Goal: Transaction & Acquisition: Purchase product/service

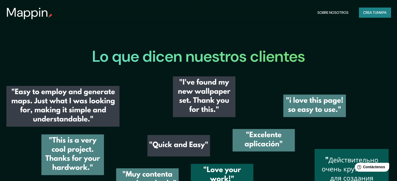
scroll to position [630, 0]
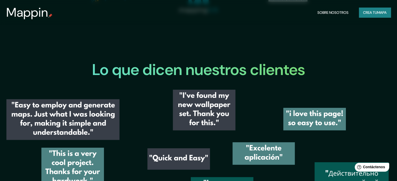
click at [383, 8] on button "Crea tu mapa" at bounding box center [375, 13] width 32 height 10
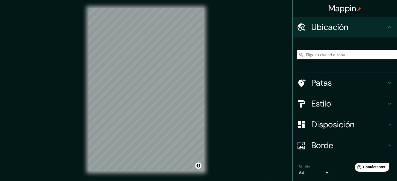
click at [354, 82] on h4 "Patas" at bounding box center [348, 83] width 75 height 10
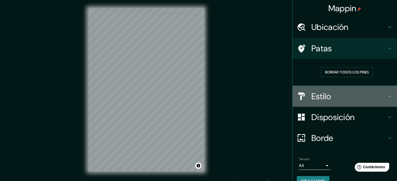
click at [355, 90] on div "Estilo" at bounding box center [345, 96] width 104 height 21
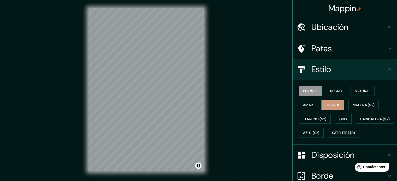
click at [338, 104] on button "Bosque" at bounding box center [332, 105] width 23 height 10
click at [314, 108] on div "Blanco Negro Natural Amar Bosque Madera ($2) Terreno ($2) Gris Caricatura ($2) …" at bounding box center [347, 112] width 100 height 56
click at [299, 105] on button "Amar" at bounding box center [308, 105] width 18 height 10
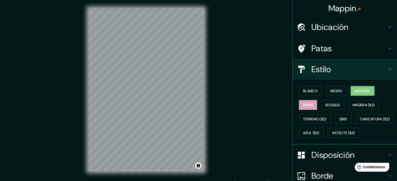
click at [351, 88] on button "Natural" at bounding box center [363, 91] width 24 height 10
click at [311, 119] on font "Terreno ($2)" at bounding box center [314, 119] width 23 height 5
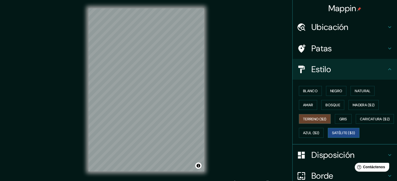
click at [332, 136] on font "Satélite ($3)" at bounding box center [343, 133] width 23 height 5
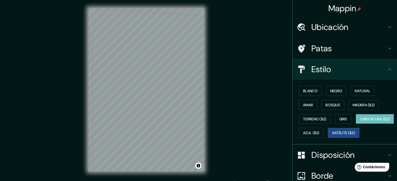
click at [360, 123] on font "Caricatura ($2)" at bounding box center [375, 119] width 30 height 7
click at [344, 119] on font "Gris" at bounding box center [343, 119] width 8 height 5
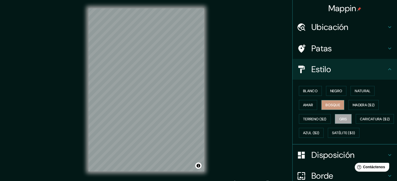
click at [321, 106] on button "Bosque" at bounding box center [332, 105] width 23 height 10
click at [353, 94] on button "Natural" at bounding box center [363, 91] width 24 height 10
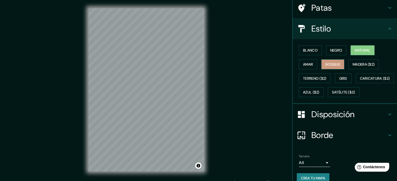
scroll to position [62, 0]
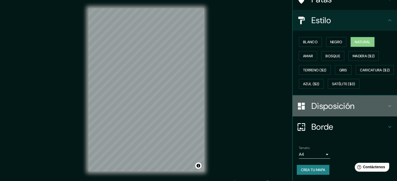
click at [339, 108] on font "Disposición" at bounding box center [332, 106] width 43 height 11
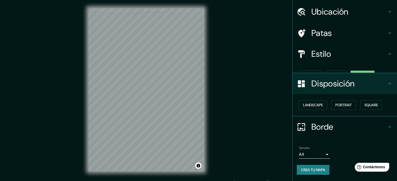
scroll to position [6, 0]
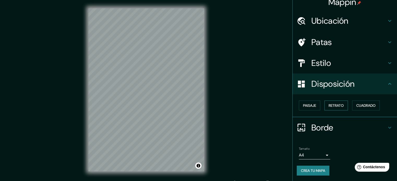
click at [339, 106] on font "Retrato" at bounding box center [336, 105] width 15 height 5
click at [311, 106] on font "Paisaje" at bounding box center [309, 105] width 13 height 5
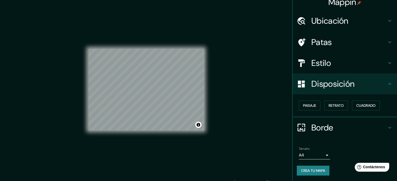
click at [346, 103] on div "Paisaje Retrato Cuadrado" at bounding box center [347, 106] width 100 height 14
click at [356, 105] on font "Cuadrado" at bounding box center [365, 105] width 19 height 5
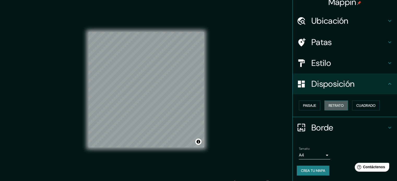
click at [329, 106] on font "Retrato" at bounding box center [336, 105] width 15 height 5
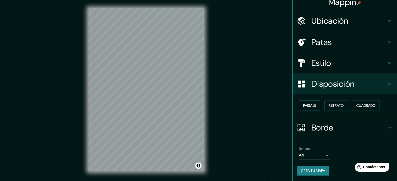
click at [309, 107] on font "Paisaje" at bounding box center [309, 105] width 13 height 5
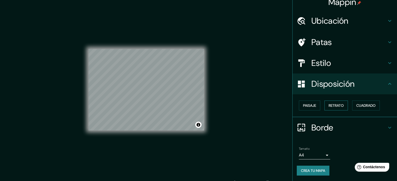
click at [330, 106] on font "Retrato" at bounding box center [336, 105] width 15 height 5
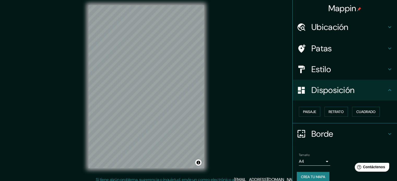
scroll to position [0, 0]
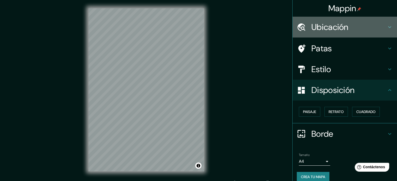
click at [347, 20] on div "Ubicación" at bounding box center [345, 27] width 104 height 21
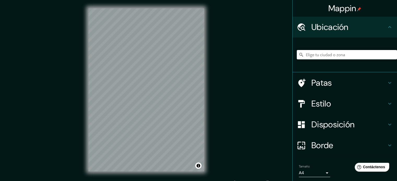
click at [341, 40] on div at bounding box center [345, 55] width 104 height 35
click at [345, 29] on font "Ubicación" at bounding box center [329, 27] width 37 height 11
click at [339, 82] on h4 "Patas" at bounding box center [348, 83] width 75 height 10
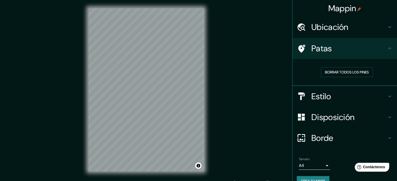
click at [336, 94] on h4 "Estilo" at bounding box center [348, 96] width 75 height 10
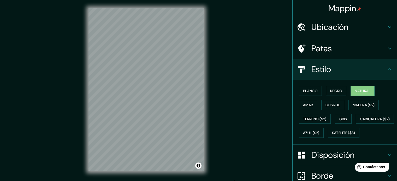
click at [350, 26] on h4 "Ubicación" at bounding box center [348, 27] width 75 height 10
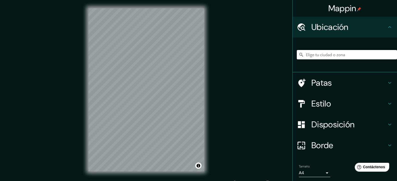
click at [350, 26] on h4 "Ubicación" at bounding box center [348, 27] width 75 height 10
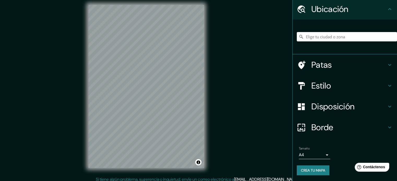
scroll to position [7, 0]
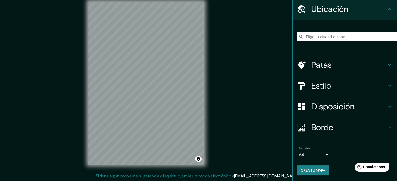
click at [316, 156] on body "Mappin Ubicación Patas Estilo Disposición Borde Elige un borde. Consejo : puede…" at bounding box center [198, 83] width 397 height 181
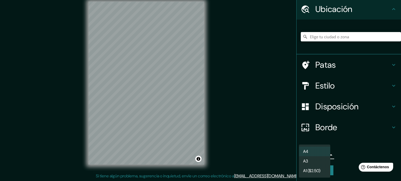
click at [339, 152] on div at bounding box center [200, 90] width 401 height 181
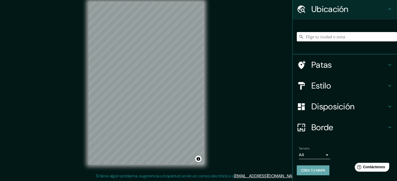
click at [315, 172] on font "Crea tu mapa" at bounding box center [313, 170] width 24 height 5
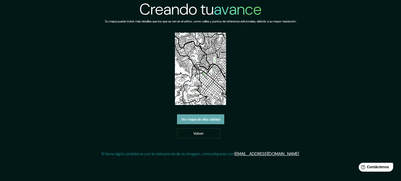
click at [200, 117] on font "Ver mapa de alta calidad" at bounding box center [200, 119] width 39 height 5
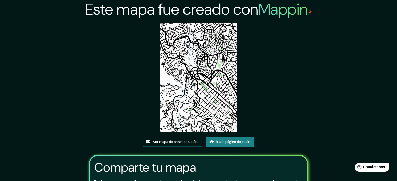
click at [204, 87] on img at bounding box center [198, 77] width 77 height 109
click at [187, 143] on font "Ver mapa de alta resolución" at bounding box center [175, 142] width 45 height 5
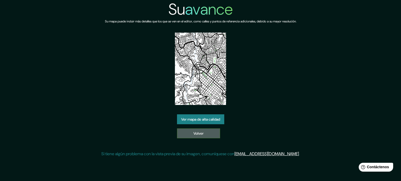
click at [188, 137] on link "Volver" at bounding box center [198, 134] width 43 height 10
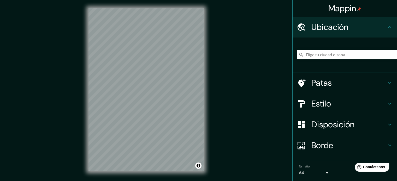
click at [339, 108] on h4 "Estilo" at bounding box center [348, 104] width 75 height 10
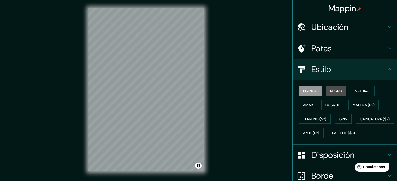
click at [326, 90] on button "Negro" at bounding box center [336, 91] width 21 height 10
click at [311, 104] on button "Amar" at bounding box center [308, 105] width 18 height 10
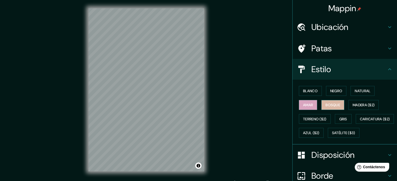
click at [339, 104] on button "Bosque" at bounding box center [332, 105] width 23 height 10
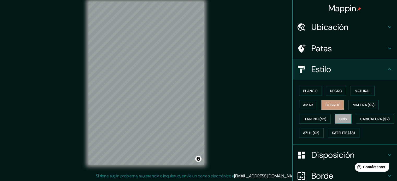
click at [344, 119] on font "Gris" at bounding box center [343, 119] width 8 height 5
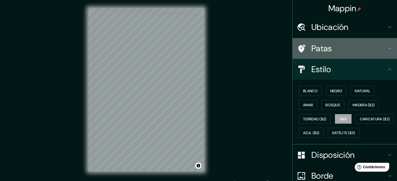
click at [351, 50] on h4 "Patas" at bounding box center [348, 48] width 75 height 10
